Goal: Task Accomplishment & Management: Complete application form

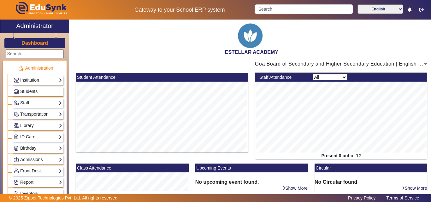
click at [35, 94] on link "Students" at bounding box center [38, 91] width 49 height 7
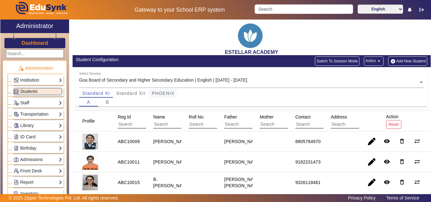
click at [166, 95] on span "PHOENIX" at bounding box center [163, 93] width 23 height 4
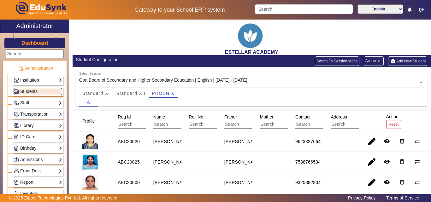
click at [398, 57] on button "Add New Student" at bounding box center [408, 61] width 39 height 9
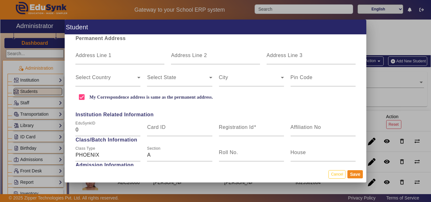
scroll to position [190, 0]
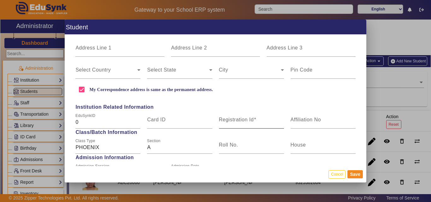
click at [272, 117] on div "Registration Id" at bounding box center [251, 120] width 65 height 18
paste input "ABC20026"
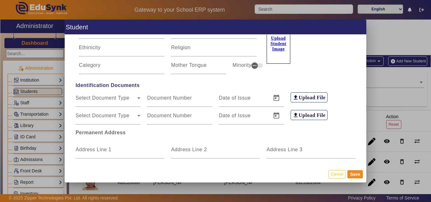
scroll to position [32, 0]
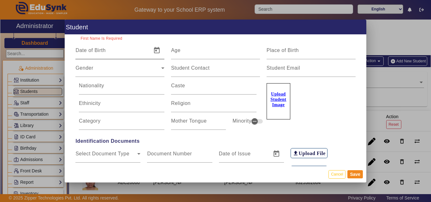
type input "ABC20026"
click at [80, 49] on mat-label "Date of Birth" at bounding box center [90, 50] width 30 height 5
click at [80, 49] on input "Date of Birth" at bounding box center [111, 53] width 73 height 8
paste input "[PERSON_NAME]"
type input "[PERSON_NAME]"
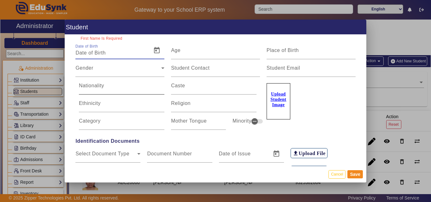
type input "55 Yrs, 7 Months, 21 Days"
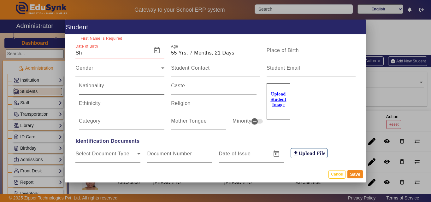
type input "S"
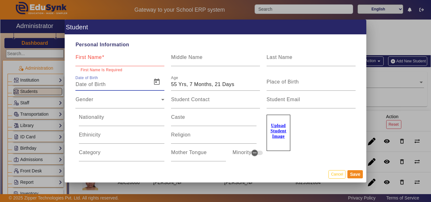
click at [122, 60] on input "First Name" at bounding box center [119, 60] width 89 height 8
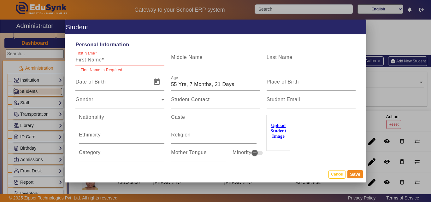
paste input "[PERSON_NAME]"
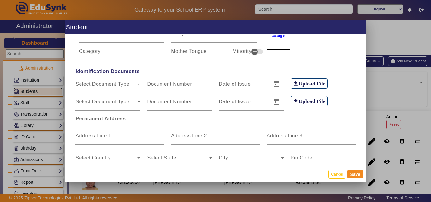
scroll to position [95, 0]
type input "[PERSON_NAME]"
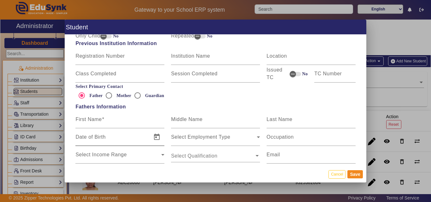
scroll to position [411, 0]
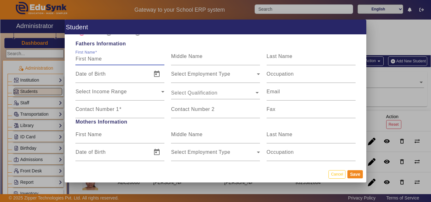
click at [108, 61] on input "First Name" at bounding box center [119, 59] width 89 height 8
paste input "[PERSON_NAME]"
type input "[PERSON_NAME]"
click at [123, 110] on input "Contact Number 1" at bounding box center [119, 112] width 89 height 8
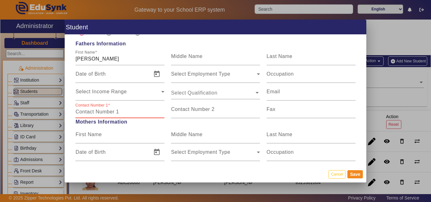
paste input "9022365498"
type input "9022365498"
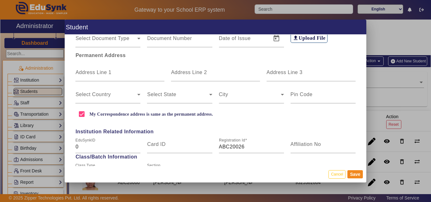
scroll to position [63, 0]
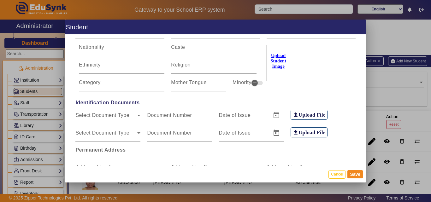
click at [272, 57] on u "Upload Student Image" at bounding box center [279, 60] width 16 height 15
click at [0, 0] on input "Upload Student Image" at bounding box center [0, 0] width 0 height 0
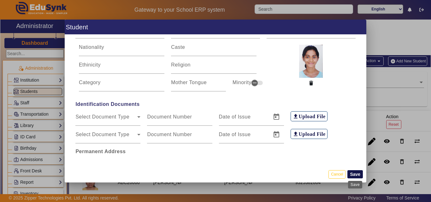
click at [355, 171] on button "Save" at bounding box center [355, 175] width 15 height 8
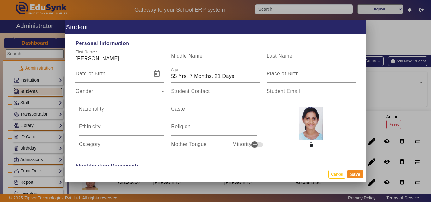
scroll to position [0, 0]
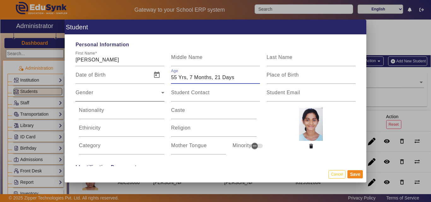
drag, startPoint x: 201, startPoint y: 77, endPoint x: 103, endPoint y: 90, distance: 98.8
click at [103, 90] on div "Personal Information First Name [PERSON_NAME] Middle Name Last Name Date of Bir…" at bounding box center [216, 101] width 302 height 132
click at [117, 76] on input "Date of Birth" at bounding box center [111, 78] width 73 height 8
click at [177, 79] on input "55 Yrs, 7 Months, 21 Days" at bounding box center [215, 78] width 89 height 8
click at [190, 76] on input "55 Yrs, 7 Months, 21 Days" at bounding box center [215, 78] width 89 height 8
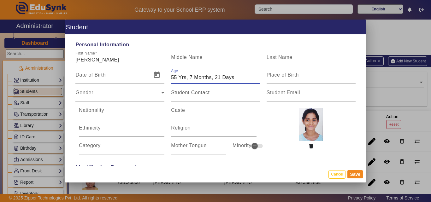
click at [190, 79] on input "55 Yrs, 7 Months, 21 Days" at bounding box center [215, 78] width 89 height 8
click at [255, 75] on input "55 Yrs, 7 Months, 21 Days" at bounding box center [215, 78] width 89 height 8
click at [238, 77] on input "55 Yrs, 7 Months, 21 Days" at bounding box center [215, 78] width 89 height 8
click at [234, 77] on input "55 Yrs, 7 Months, 21 Days" at bounding box center [215, 78] width 89 height 8
drag, startPoint x: 233, startPoint y: 77, endPoint x: 120, endPoint y: 69, distance: 114.0
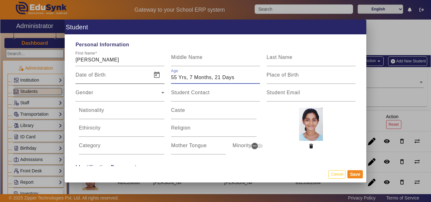
click at [120, 69] on div "Date of Birth Age [DEMOGRAPHIC_DATA] Yrs, 7 Months, 21 Days Place of Birth" at bounding box center [215, 75] width 287 height 18
click at [137, 79] on input "Date of Birth" at bounding box center [111, 78] width 73 height 8
paste input "[DATE]"
type input "[DATE]"
type input "17 Yrs, 9 Months, 12 Days"
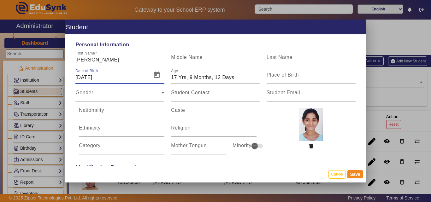
scroll to position [126, 0]
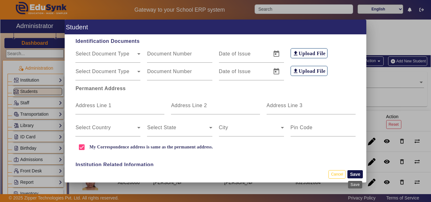
type input "[DATE]"
click at [355, 174] on button "Save" at bounding box center [355, 175] width 15 height 8
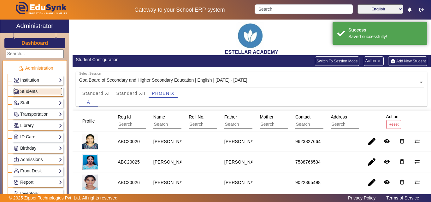
click at [29, 138] on link "ID Card" at bounding box center [38, 137] width 49 height 7
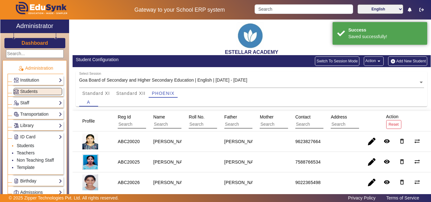
click at [30, 146] on link "Students" at bounding box center [25, 145] width 17 height 5
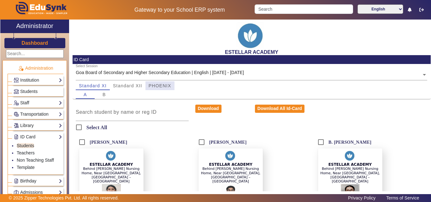
click at [158, 89] on span "PHOENIX" at bounding box center [160, 85] width 23 height 9
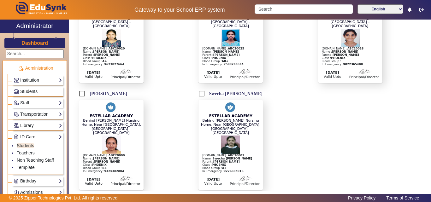
scroll to position [61, 0]
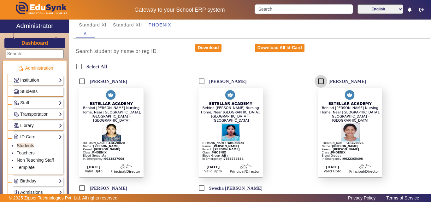
click at [320, 78] on input "[PERSON_NAME]" at bounding box center [321, 81] width 13 height 13
checkbox input "true"
click at [205, 45] on button "Download" at bounding box center [209, 48] width 26 height 8
click at [39, 100] on link "Staff" at bounding box center [38, 102] width 49 height 7
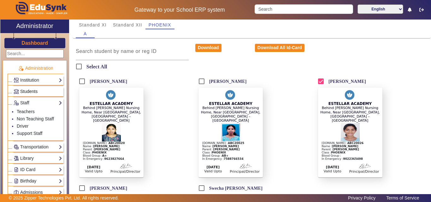
click at [33, 92] on span "Students" at bounding box center [28, 91] width 17 height 5
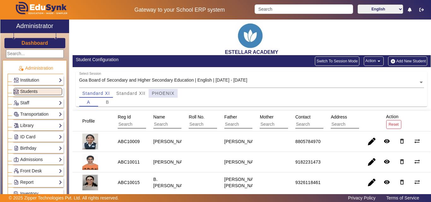
click at [153, 94] on span "PHOENIX" at bounding box center [163, 93] width 23 height 4
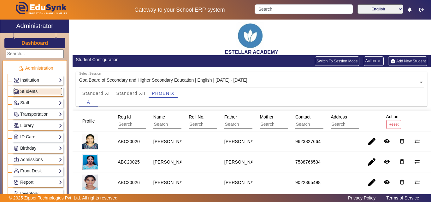
click at [395, 60] on button "Add New Student" at bounding box center [408, 61] width 39 height 9
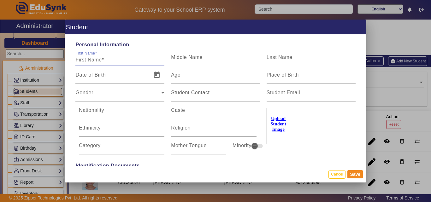
click at [123, 53] on div "First Name" at bounding box center [119, 58] width 89 height 18
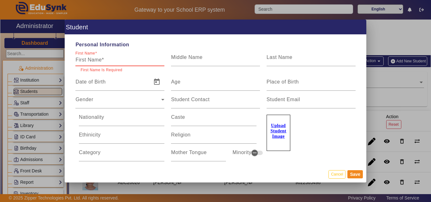
paste input "[PERSON_NAME].[PERSON_NAME]"
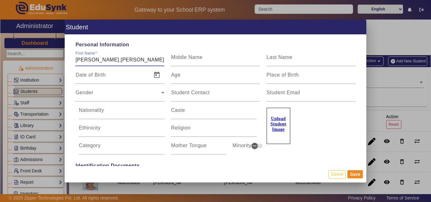
type input "[PERSON_NAME].[PERSON_NAME]"
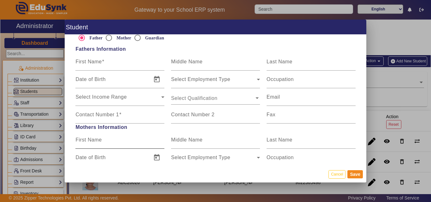
scroll to position [379, 0]
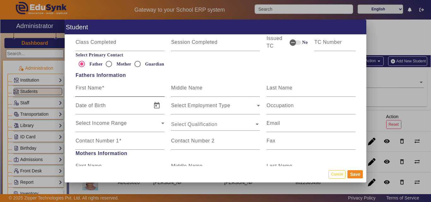
click at [105, 83] on div "First Name" at bounding box center [119, 88] width 89 height 18
paste input "NILESH.[PERSON_NAME]"
type input "NILESH.[PERSON_NAME]"
click at [114, 139] on mat-label "Contact Number 1" at bounding box center [97, 140] width 44 height 5
click at [114, 140] on input "Contact Number 1" at bounding box center [119, 144] width 89 height 8
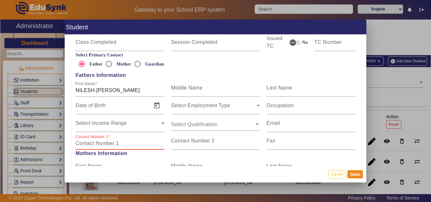
paste input "9923693543"
type input "9923693543"
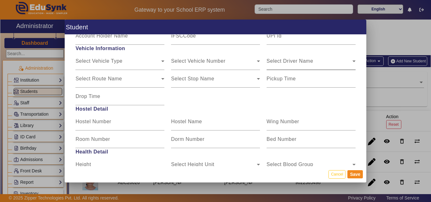
scroll to position [758, 0]
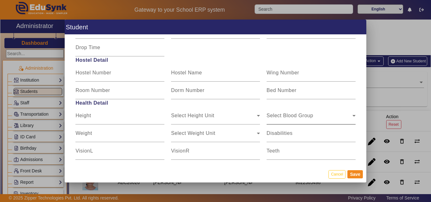
click at [306, 122] on div "Select Blood Group" at bounding box center [310, 119] width 86 height 8
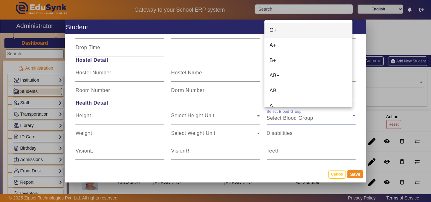
click at [297, 32] on mat-option "O+" at bounding box center [309, 30] width 88 height 15
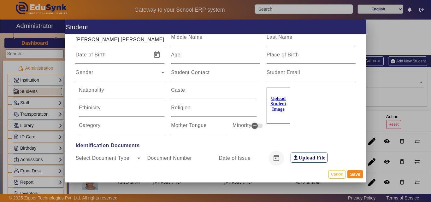
scroll to position [0, 0]
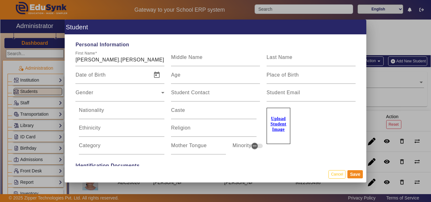
click at [278, 126] on u "Upload Student Image" at bounding box center [279, 124] width 16 height 15
click at [0, 0] on input "Upload Student Image" at bounding box center [0, 0] width 0 height 0
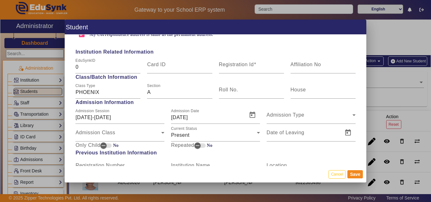
scroll to position [190, 0]
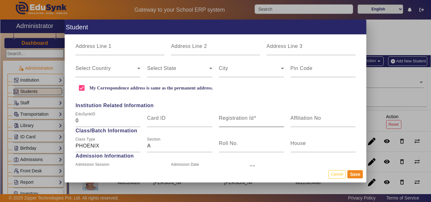
click at [234, 118] on mat-label "Registration Id" at bounding box center [236, 118] width 35 height 5
click at [234, 118] on input "Registration Id" at bounding box center [251, 121] width 65 height 8
paste input "ABC20021"
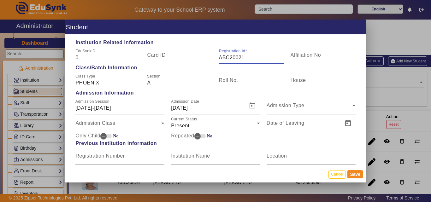
scroll to position [316, 0]
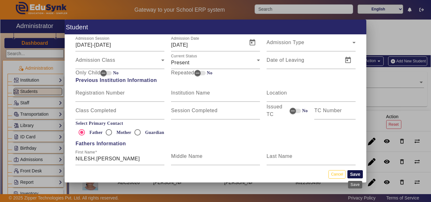
type input "ABC20021"
click at [354, 172] on button "Save" at bounding box center [355, 175] width 15 height 8
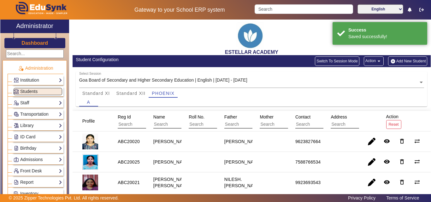
click at [35, 141] on div "ID Card Students Teachers Non Teaching Staff Template" at bounding box center [37, 137] width 51 height 10
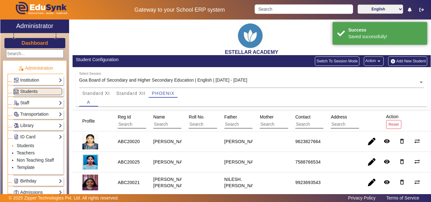
click at [21, 149] on li "Students" at bounding box center [39, 146] width 45 height 7
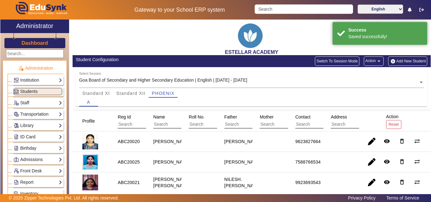
click at [43, 135] on link "ID Card" at bounding box center [38, 137] width 49 height 7
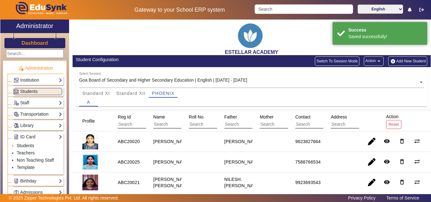
click at [29, 145] on link "Students" at bounding box center [25, 145] width 17 height 5
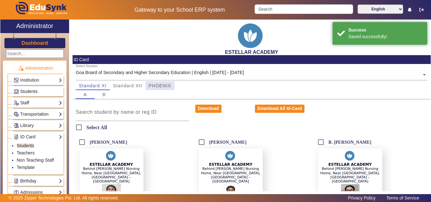
click at [164, 84] on span "PHOENIX" at bounding box center [160, 86] width 23 height 4
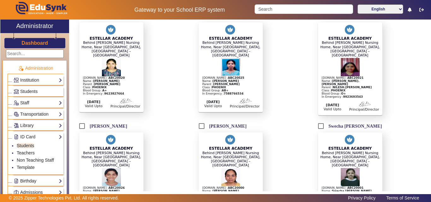
scroll to position [95, 0]
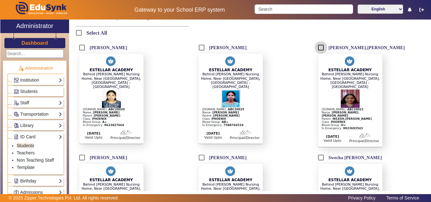
click at [320, 45] on input "[PERSON_NAME].[PERSON_NAME]" at bounding box center [321, 47] width 13 height 13
checkbox input "true"
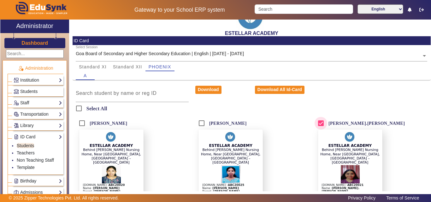
scroll to position [0, 0]
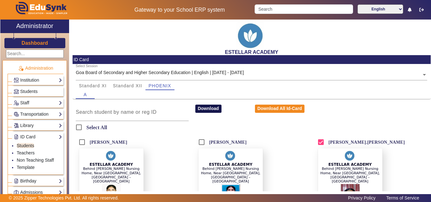
click at [201, 109] on button "Download" at bounding box center [209, 109] width 26 height 8
